Goal: Task Accomplishment & Management: Use online tool/utility

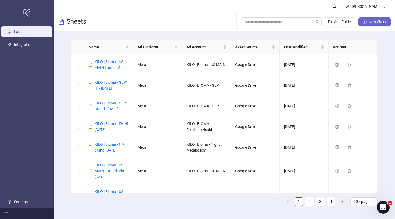
click at [370, 22] on span "New Sheet" at bounding box center [378, 22] width 18 height 4
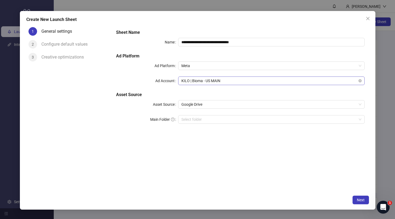
click at [229, 81] on span "KILO | Bioma - US MAIN" at bounding box center [271, 81] width 180 height 8
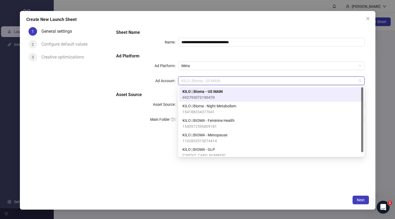
click at [213, 105] on span "KILO | Bioma - Night Metabolism" at bounding box center [210, 106] width 54 height 6
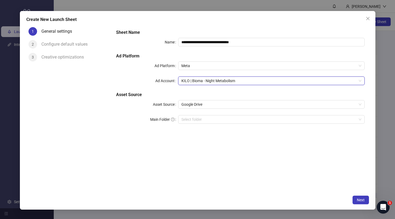
click at [218, 155] on div "**********" at bounding box center [240, 109] width 257 height 168
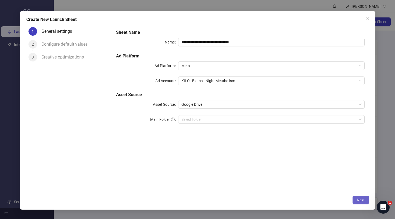
click at [356, 196] on button "Next" at bounding box center [361, 200] width 16 height 9
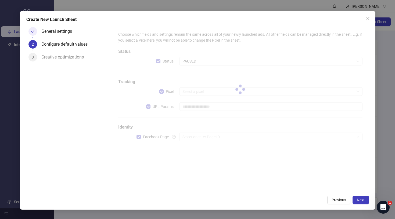
type input "**********"
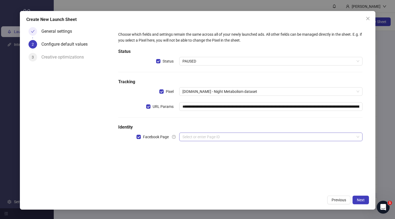
click at [229, 138] on input "search" at bounding box center [269, 137] width 172 height 8
click at [240, 126] on h5 "Identity" at bounding box center [240, 127] width 244 height 6
click at [365, 198] on button "Next" at bounding box center [361, 200] width 16 height 9
click at [238, 138] on input "search" at bounding box center [269, 137] width 172 height 8
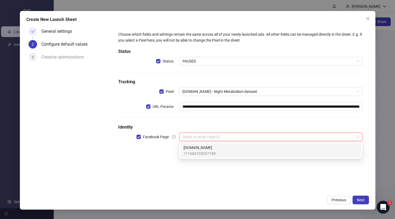
click at [231, 149] on div "[DOMAIN_NAME] 111684105057189" at bounding box center [271, 151] width 174 height 12
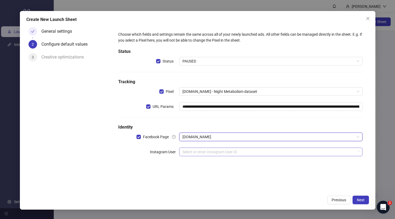
click at [290, 156] on div "Select or enter Instagram User ID" at bounding box center [270, 152] width 183 height 9
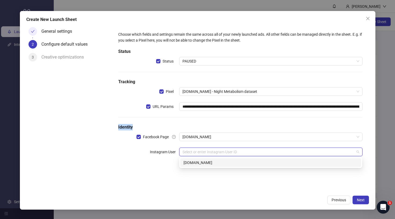
click at [293, 124] on h5 "Identity" at bounding box center [240, 127] width 244 height 6
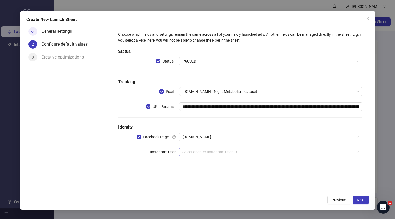
click at [257, 154] on input "search" at bounding box center [269, 152] width 172 height 8
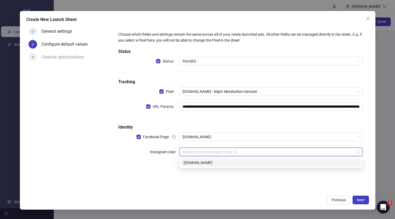
click at [237, 165] on div "[DOMAIN_NAME]" at bounding box center [271, 163] width 174 height 6
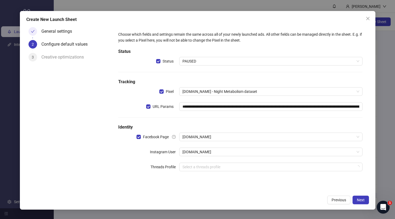
click at [318, 191] on div "**********" at bounding box center [240, 109] width 257 height 168
click at [358, 201] on span "Next" at bounding box center [361, 200] width 8 height 4
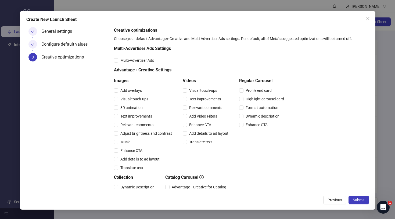
click at [358, 201] on span "Submit" at bounding box center [359, 200] width 12 height 4
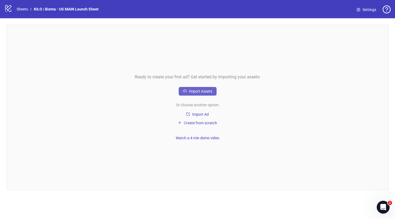
click at [205, 92] on span "Import Assets" at bounding box center [200, 91] width 23 height 4
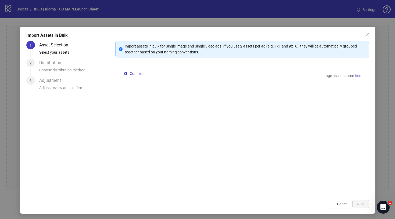
click at [359, 77] on span "here" at bounding box center [358, 76] width 7 height 6
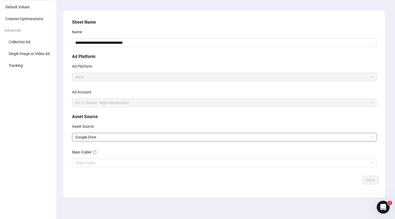
click at [107, 138] on span "Google Drive" at bounding box center [224, 137] width 298 height 8
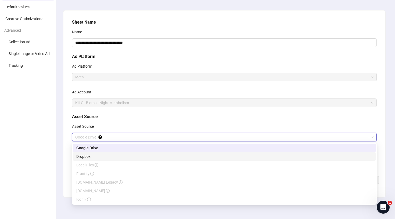
scroll to position [30, 0]
click at [61, 140] on div "**********" at bounding box center [224, 104] width 341 height 231
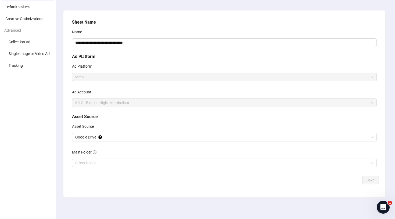
click at [87, 157] on div "Main Folder" at bounding box center [224, 153] width 305 height 11
click at [86, 160] on input "Main Folder" at bounding box center [222, 163] width 294 height 8
